Goal: Task Accomplishment & Management: Use online tool/utility

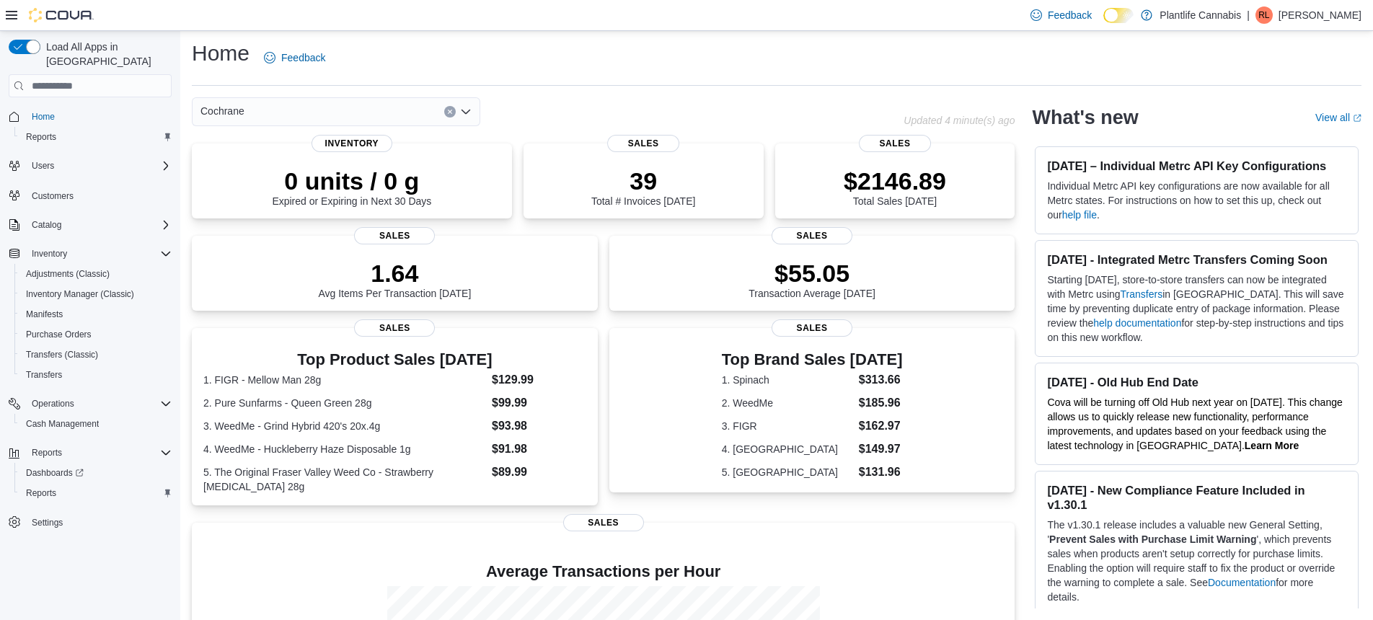
scroll to position [200, 0]
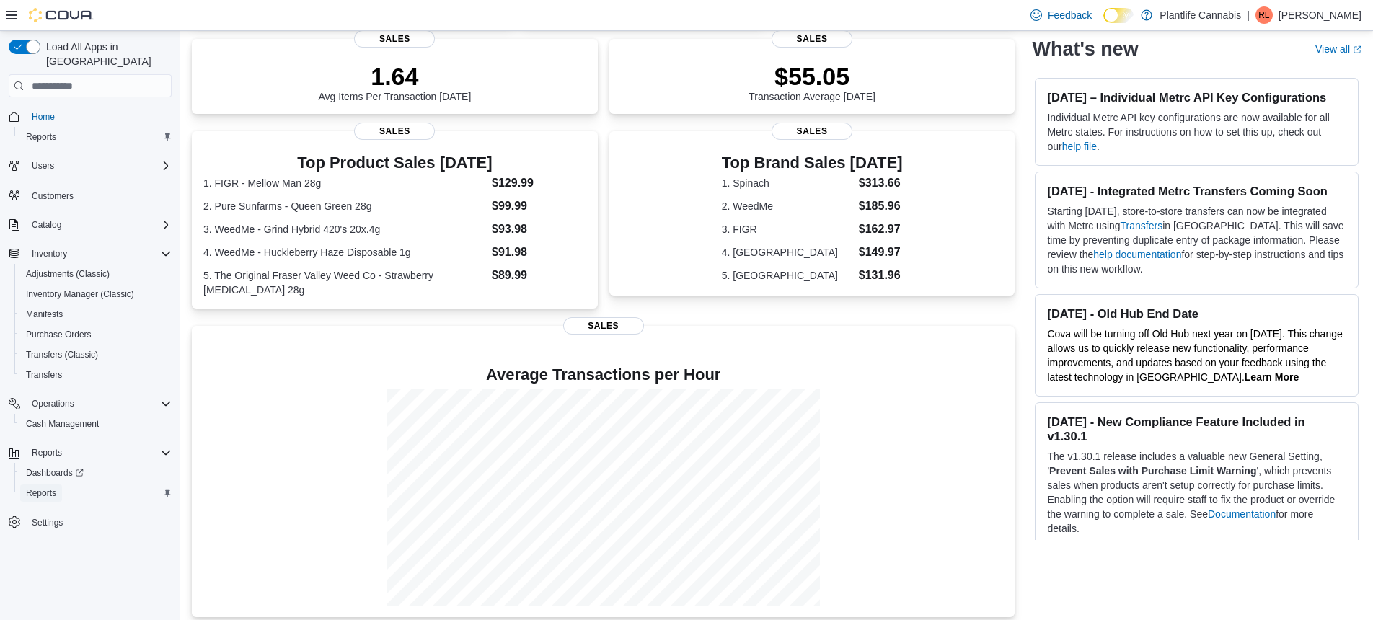
click at [53, 487] on span "Reports" at bounding box center [41, 493] width 30 height 12
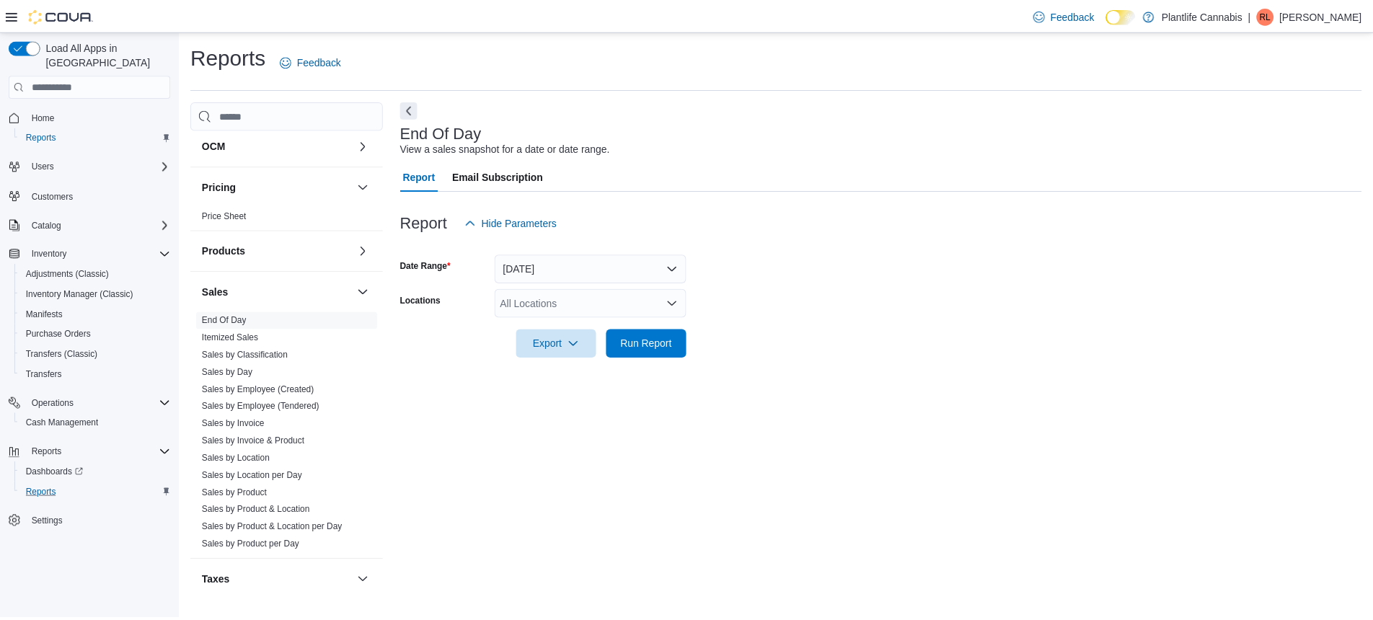
scroll to position [658, 0]
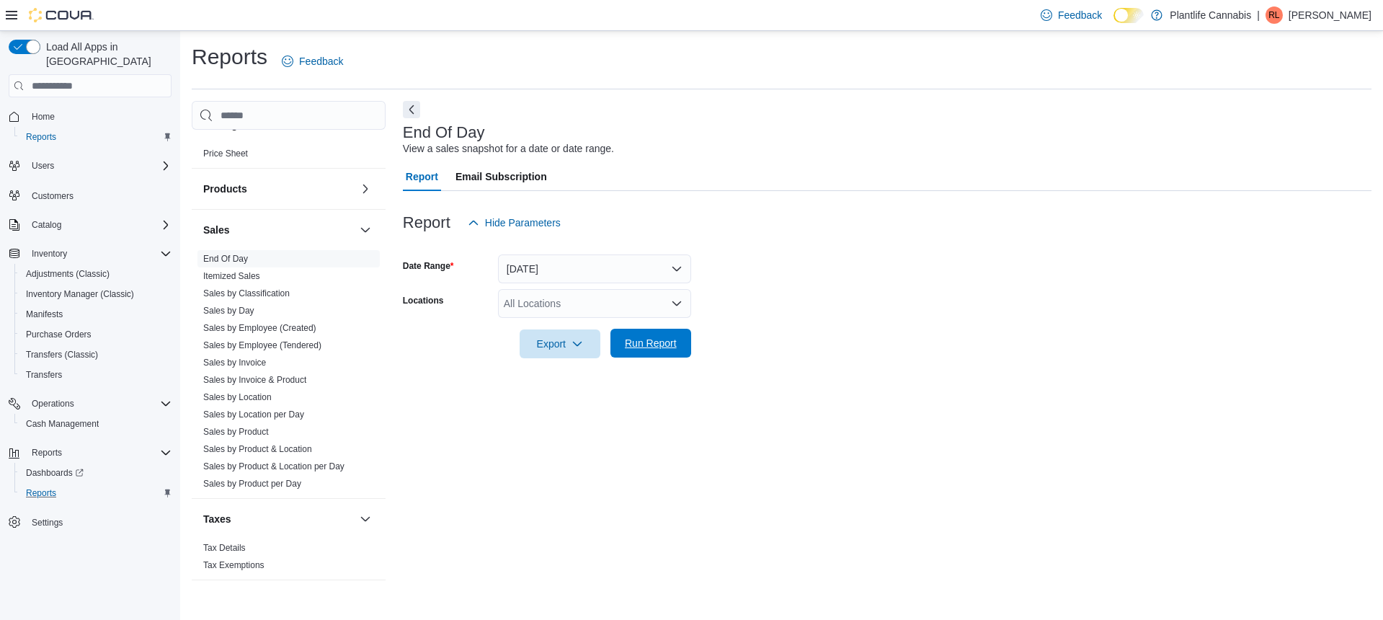
click at [674, 342] on span "Run Report" at bounding box center [651, 343] width 52 height 14
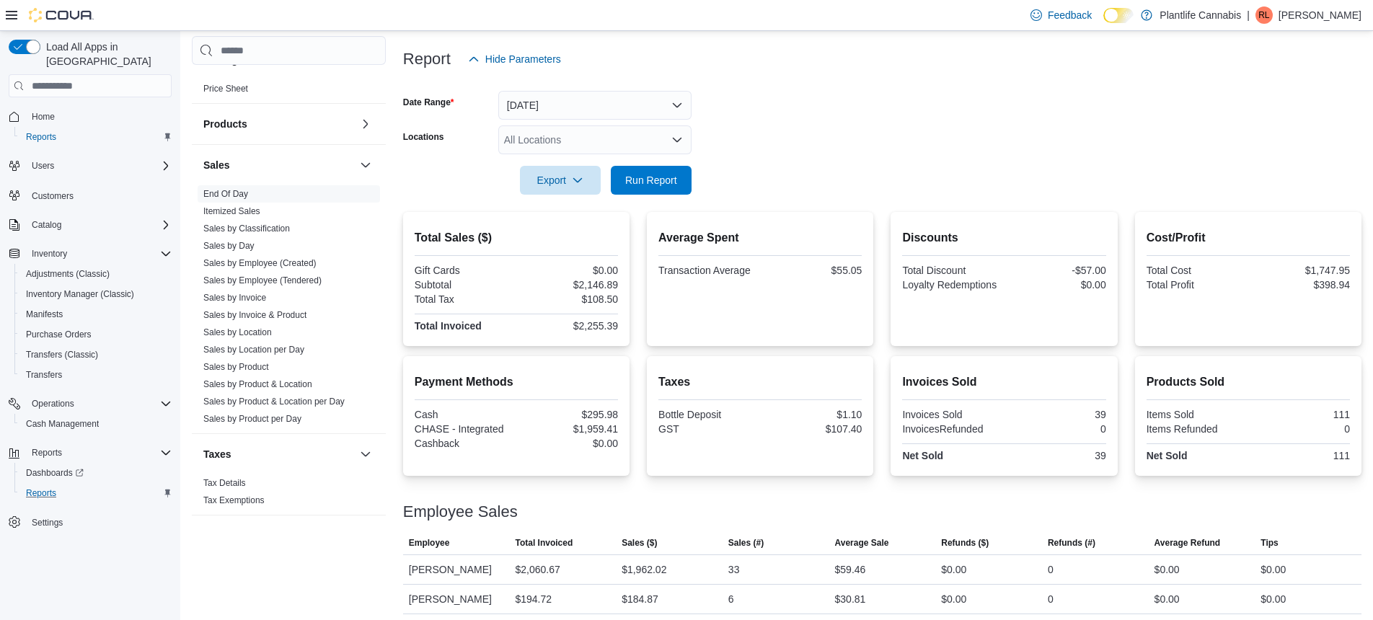
scroll to position [169, 0]
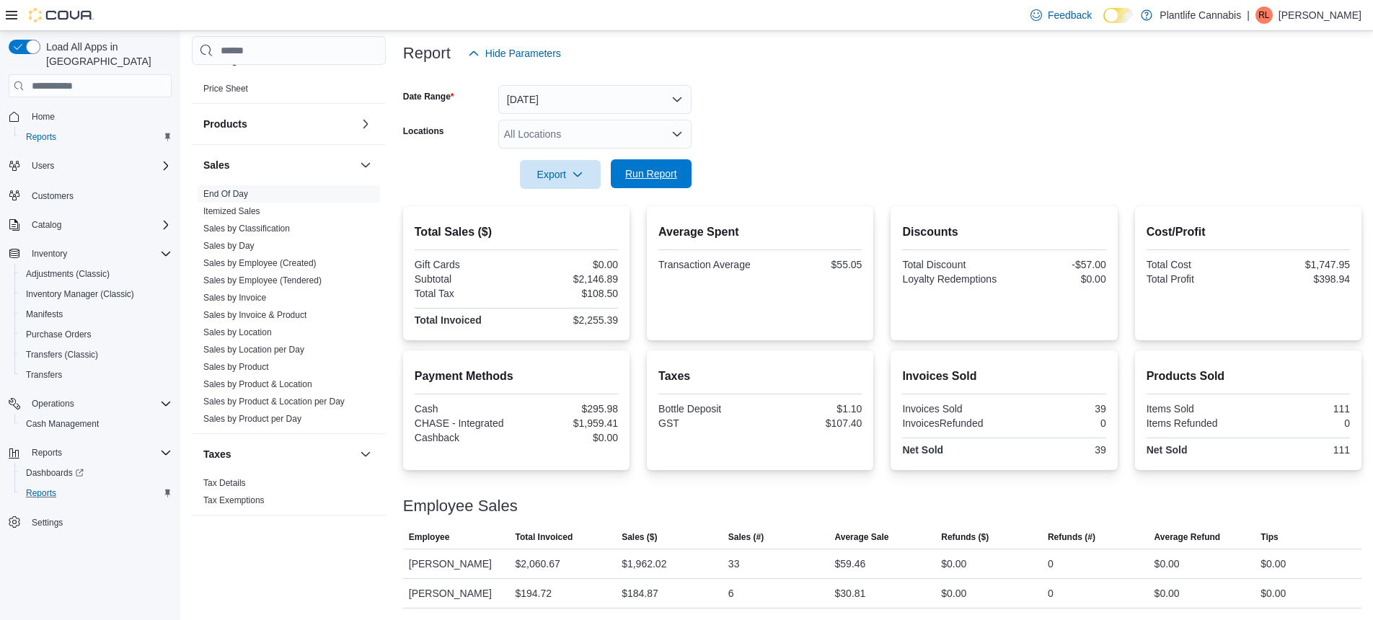
click at [685, 167] on button "Run Report" at bounding box center [651, 173] width 81 height 29
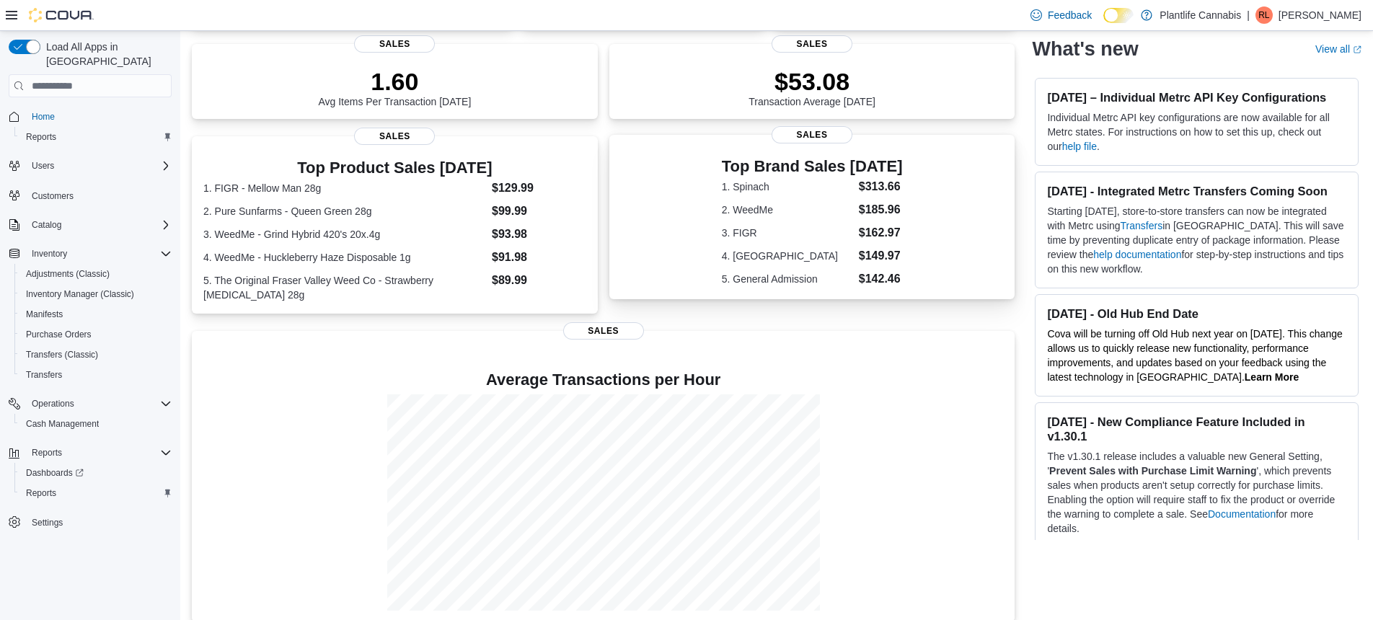
scroll to position [210, 0]
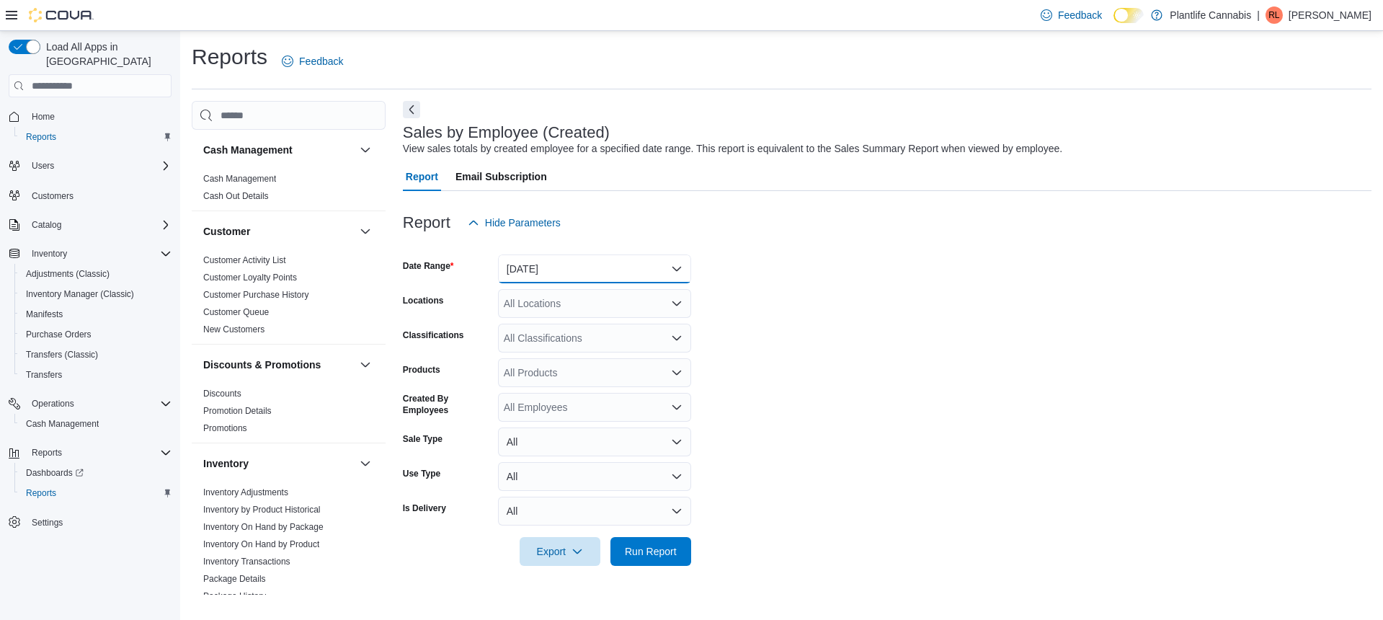
click at [597, 269] on button "Yesterday" at bounding box center [594, 268] width 193 height 29
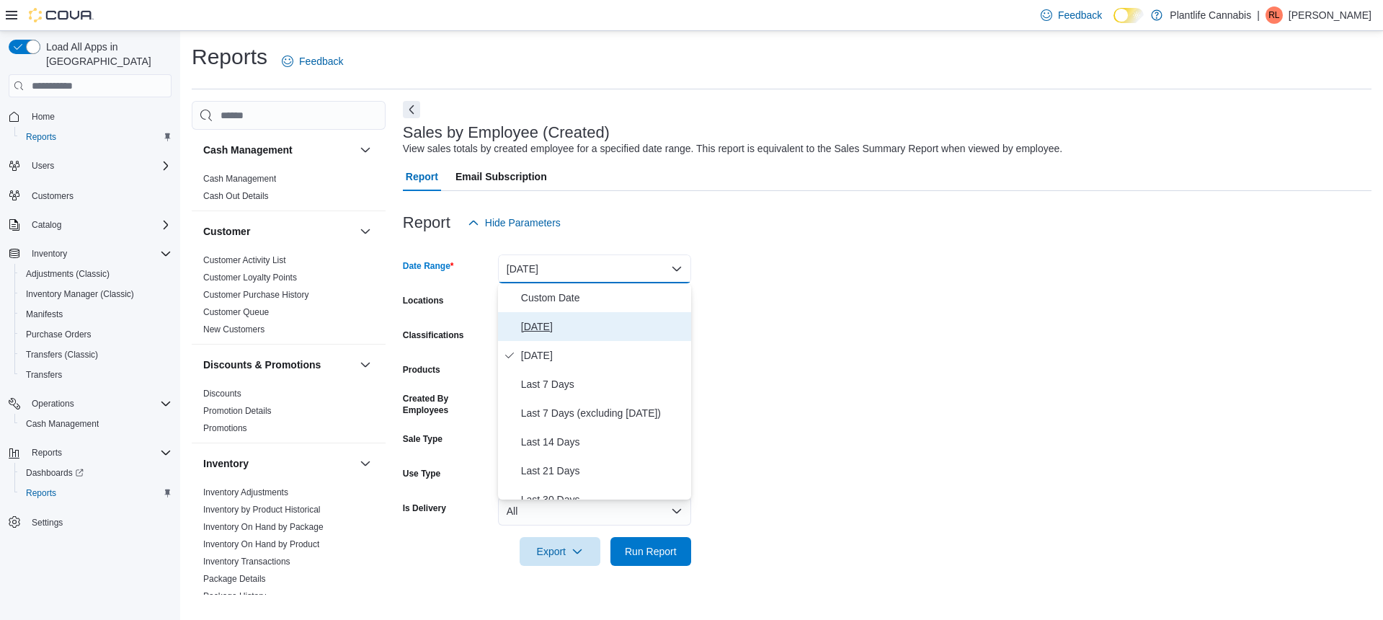
click at [549, 327] on span "Today" at bounding box center [603, 326] width 164 height 17
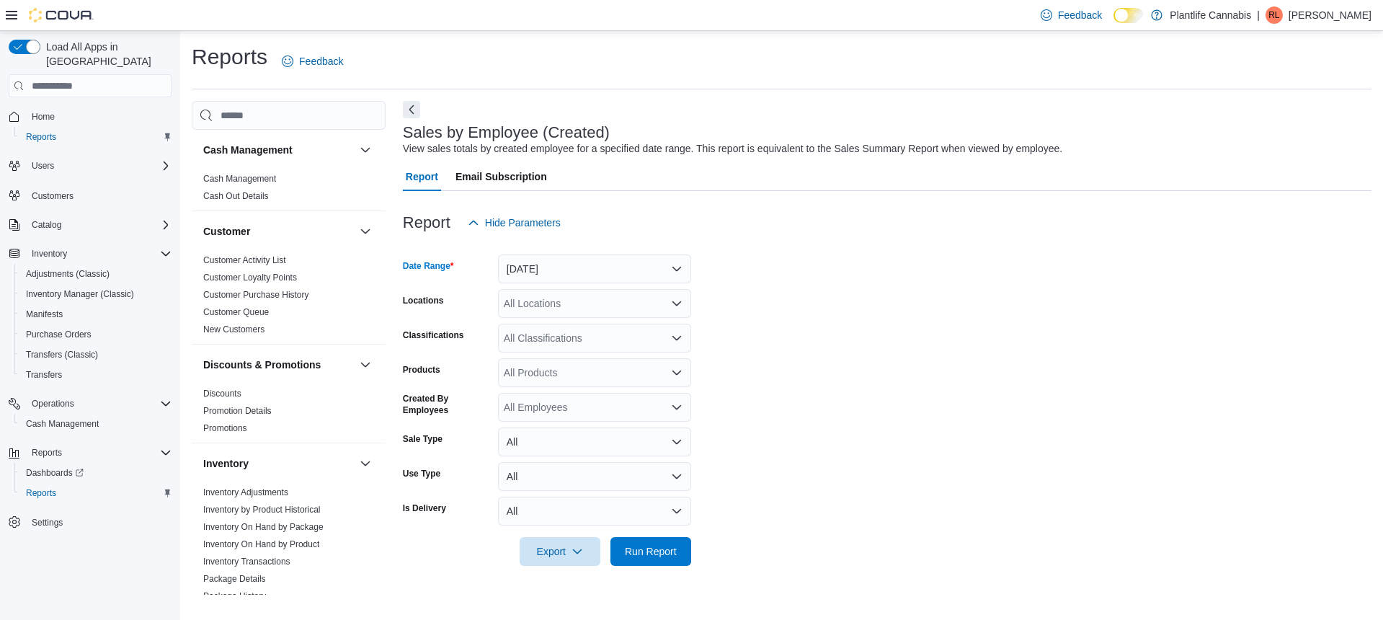
click at [575, 344] on div "All Classifications" at bounding box center [594, 338] width 193 height 29
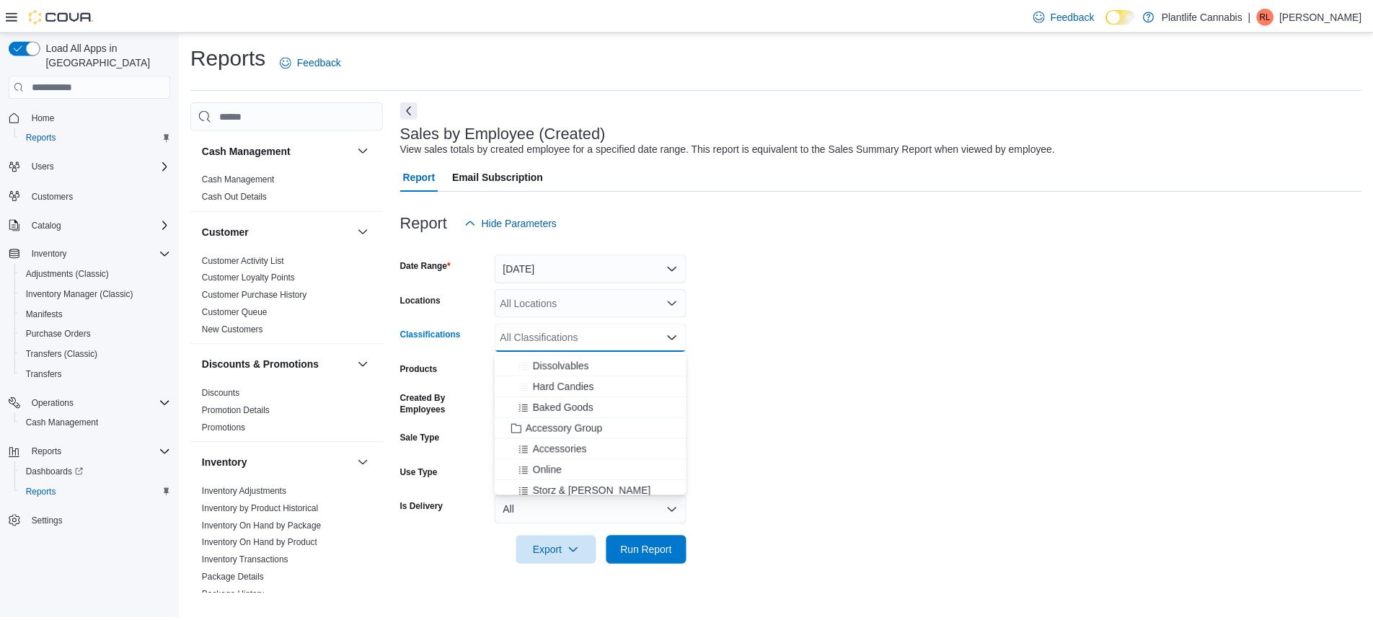
scroll to position [146, 0]
click at [555, 422] on span "Accessory Group" at bounding box center [567, 425] width 77 height 14
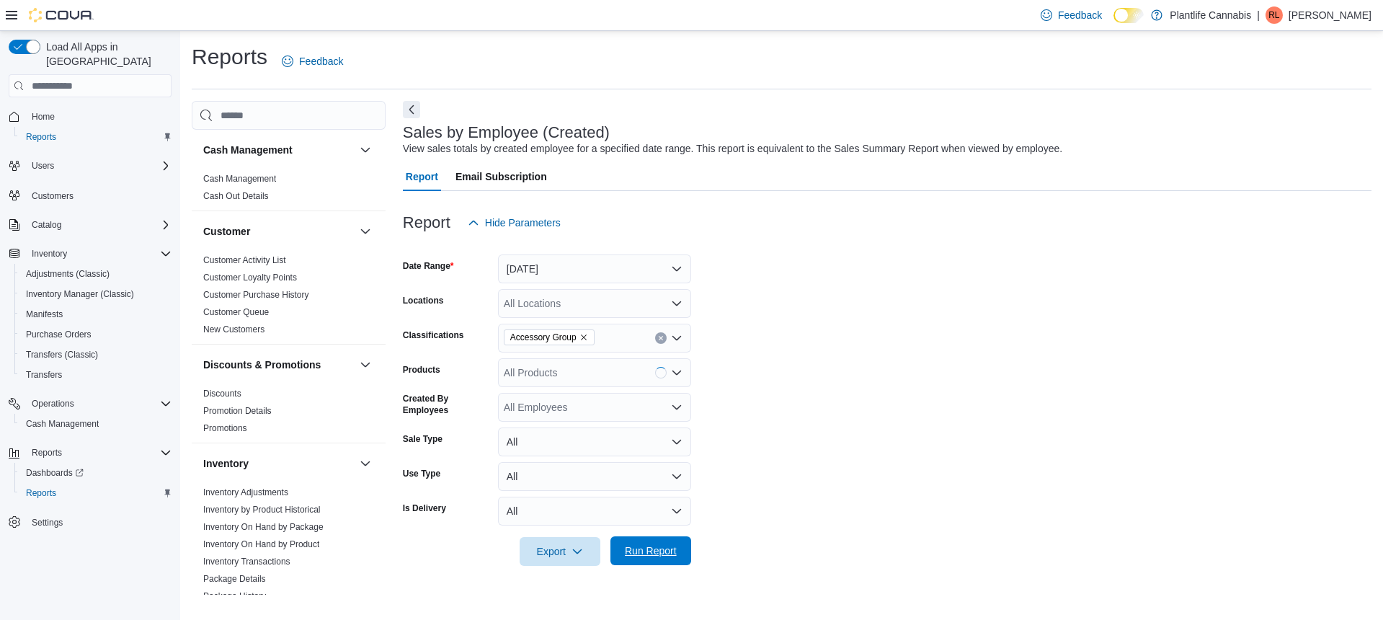
click at [666, 548] on span "Run Report" at bounding box center [651, 551] width 52 height 14
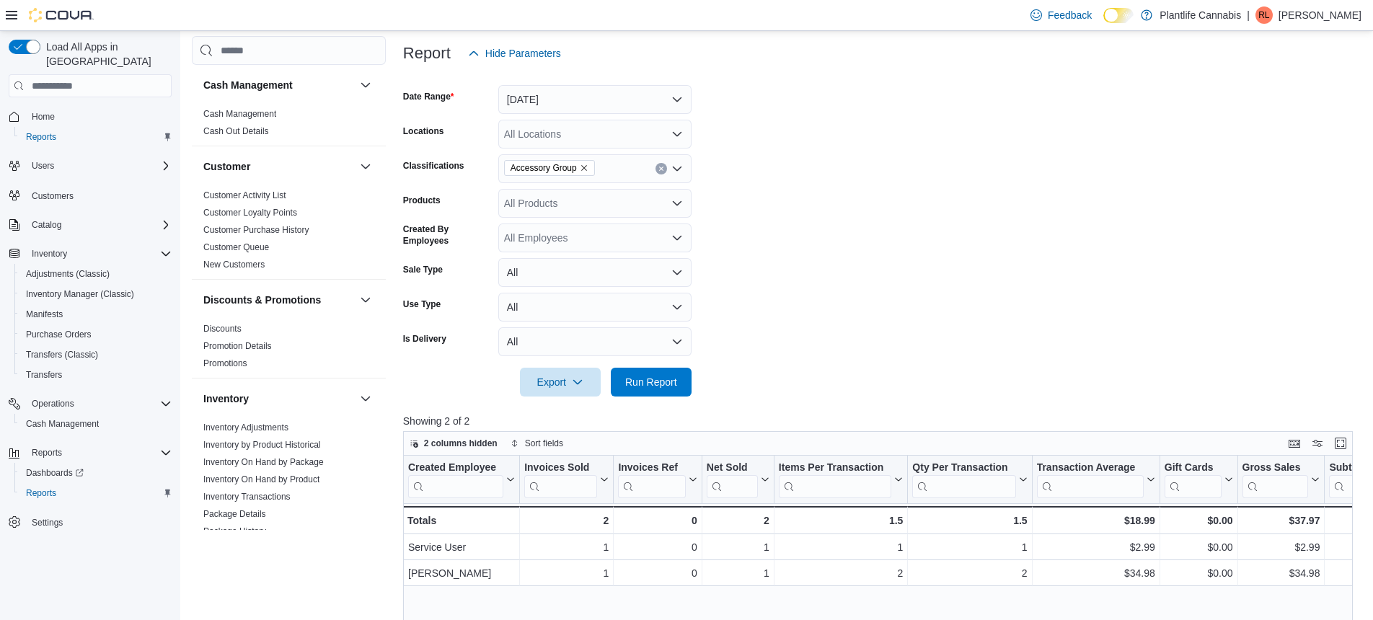
scroll to position [202, 0]
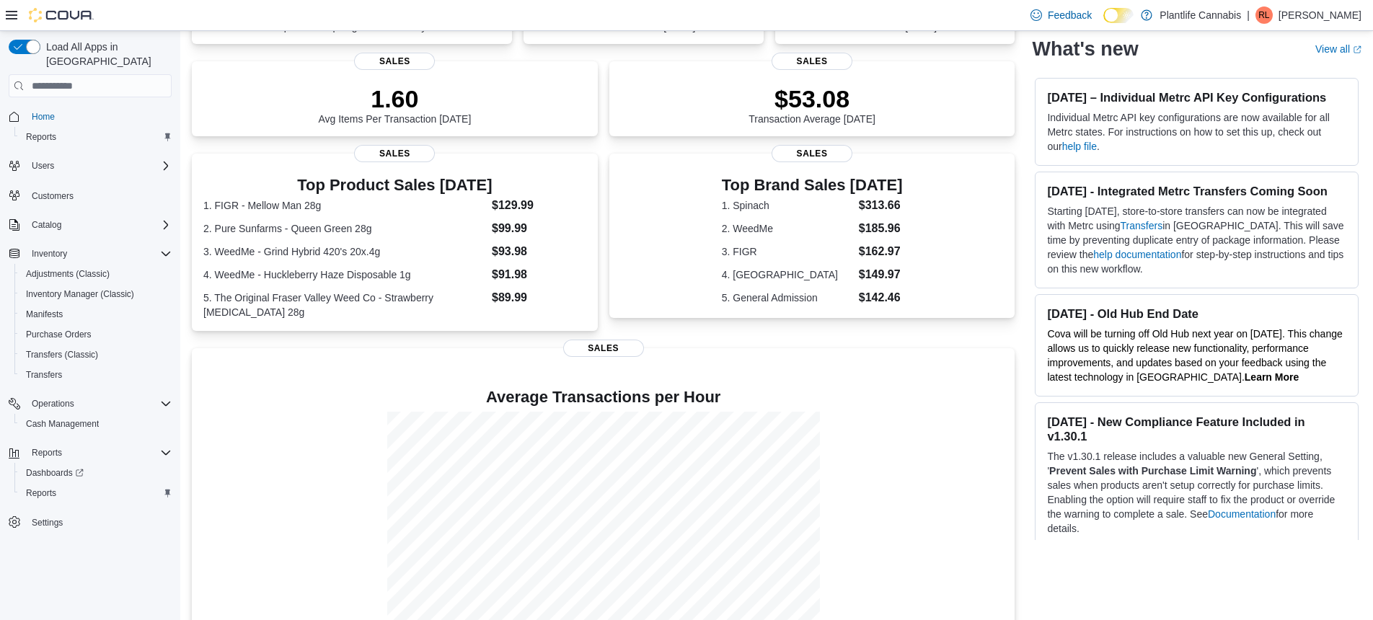
scroll to position [210, 0]
